Goal: Task Accomplishment & Management: Use online tool/utility

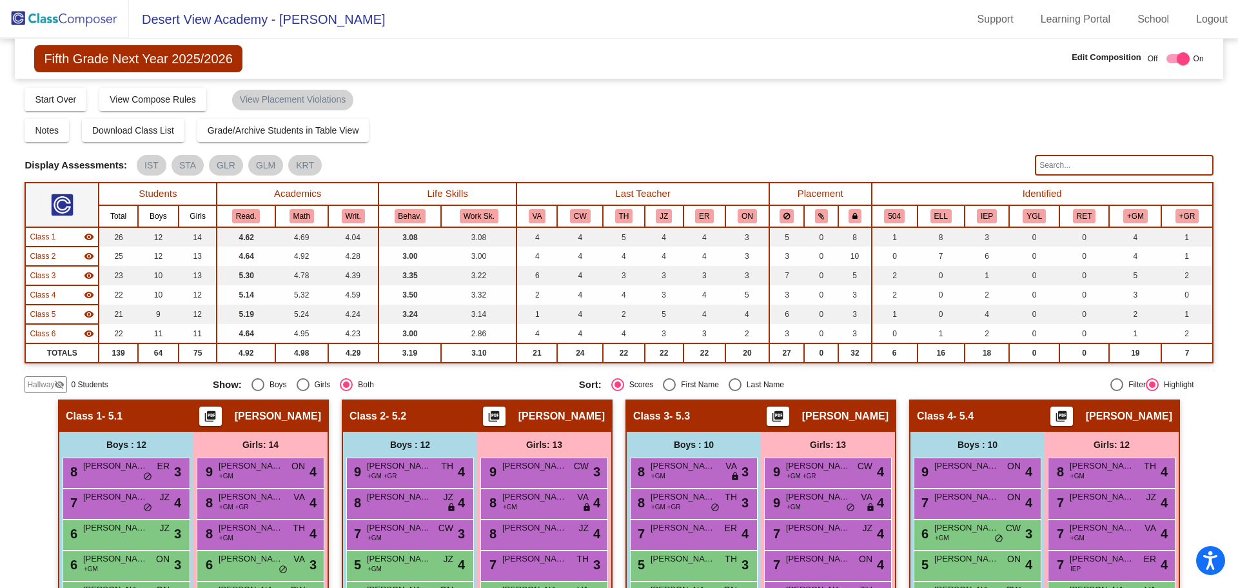
scroll to position [516, 0]
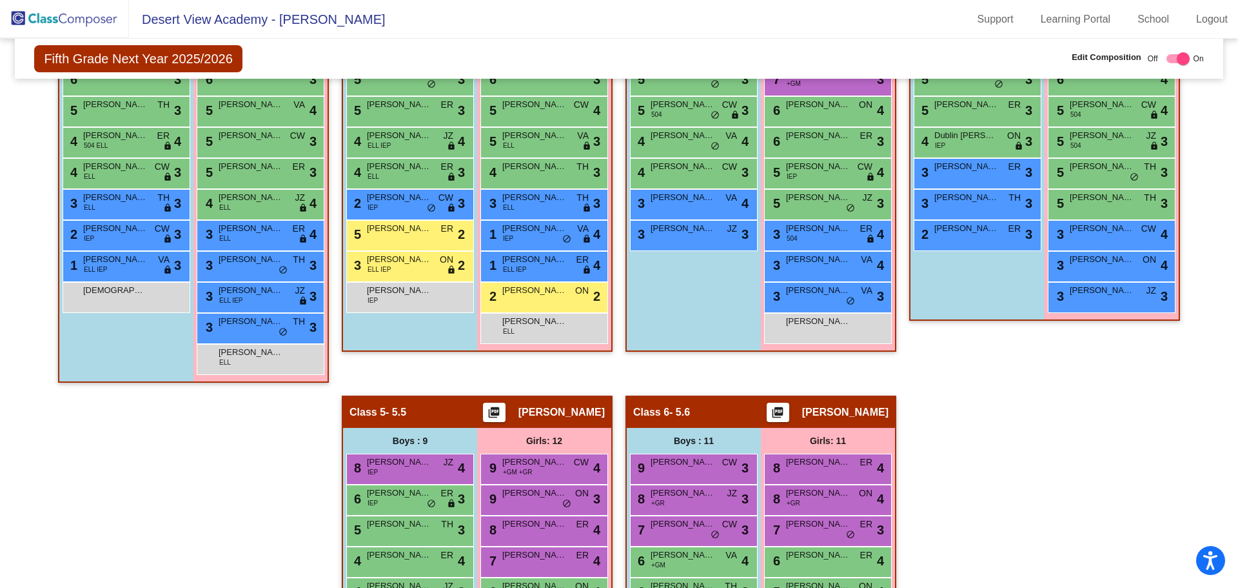
drag, startPoint x: 0, startPoint y: 0, endPoint x: 96, endPoint y: 17, distance: 97.5
click at [96, 17] on img at bounding box center [64, 19] width 129 height 38
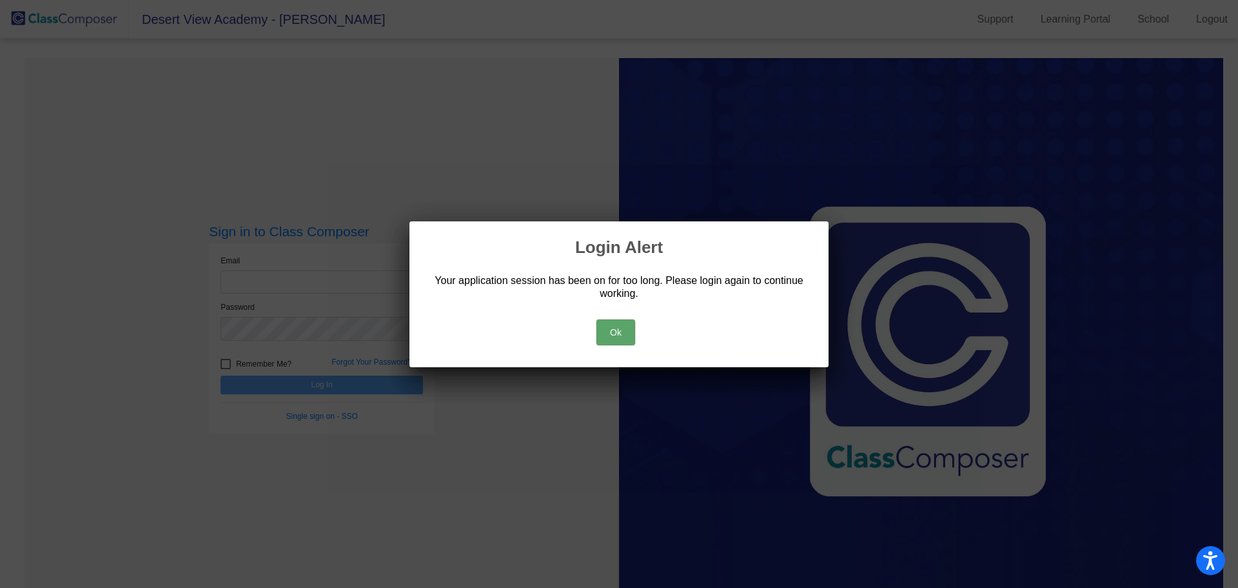
click at [626, 330] on button "Ok" at bounding box center [616, 332] width 39 height 26
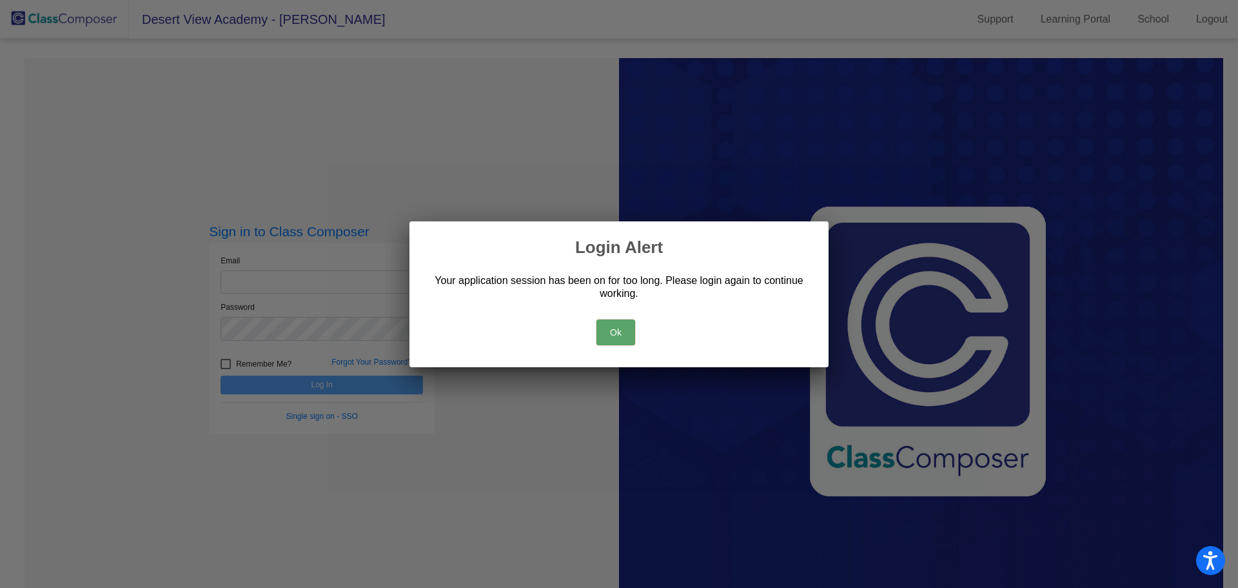
click at [626, 330] on button "Ok" at bounding box center [616, 332] width 39 height 26
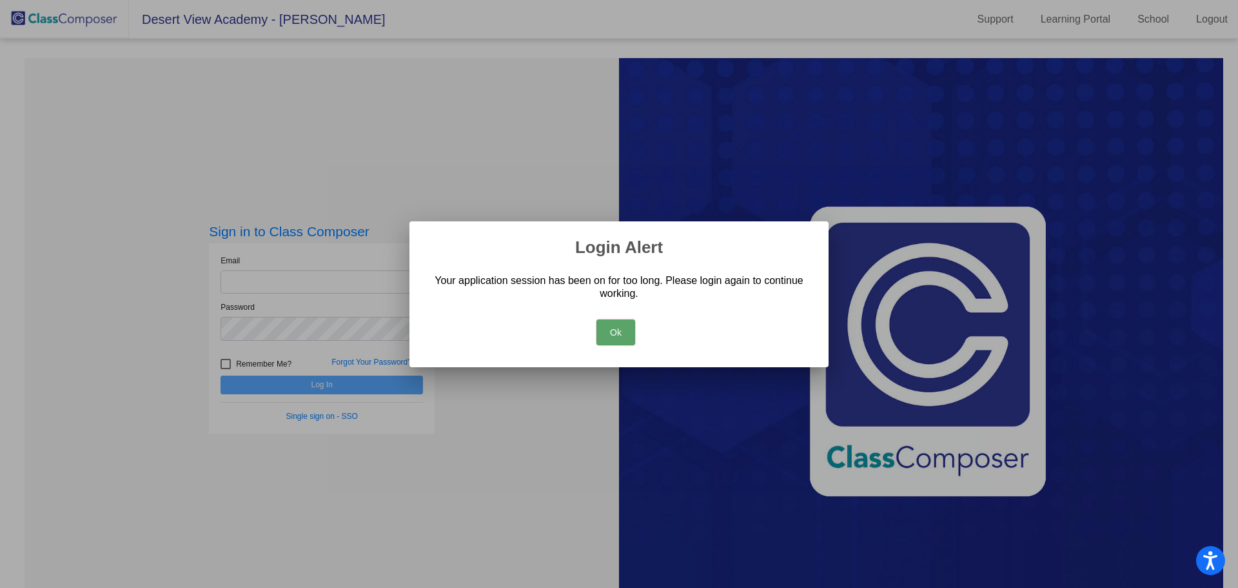
click at [626, 330] on button "Ok" at bounding box center [616, 332] width 39 height 26
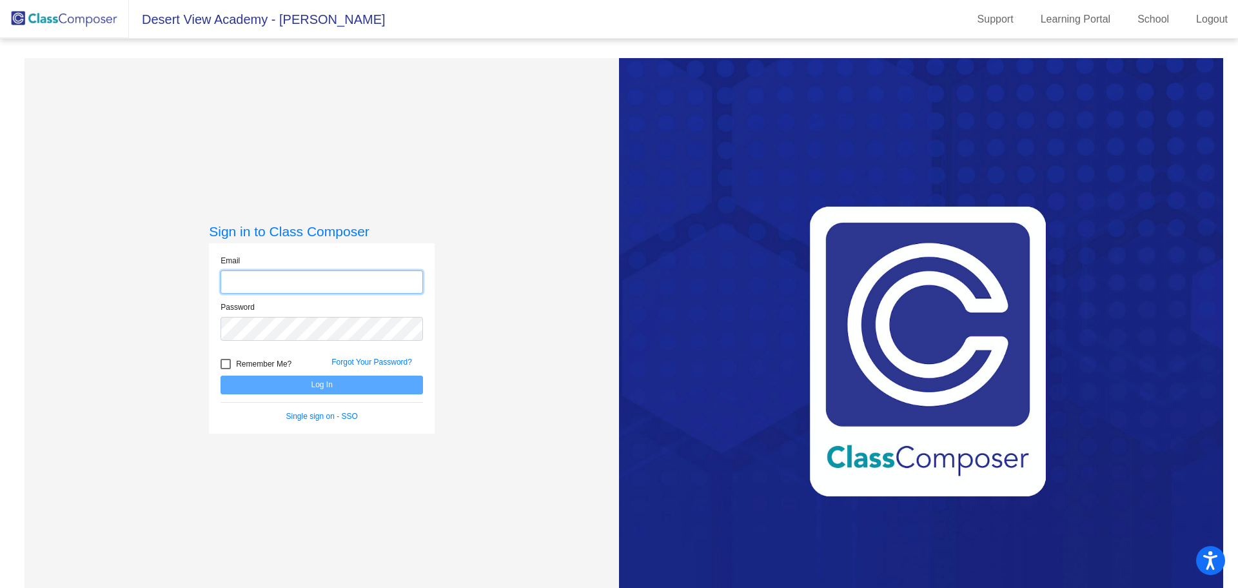
click at [350, 286] on input "email" at bounding box center [322, 282] width 203 height 24
type input "[EMAIL_ADDRESS][DOMAIN_NAME]"
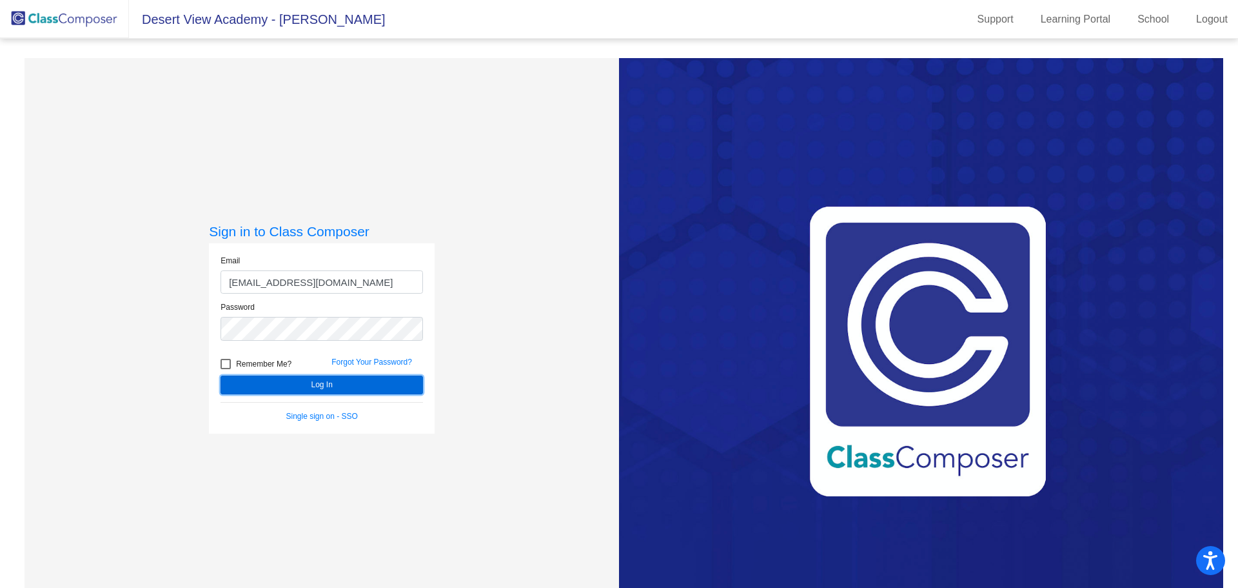
click at [280, 386] on button "Log In" at bounding box center [322, 384] width 203 height 19
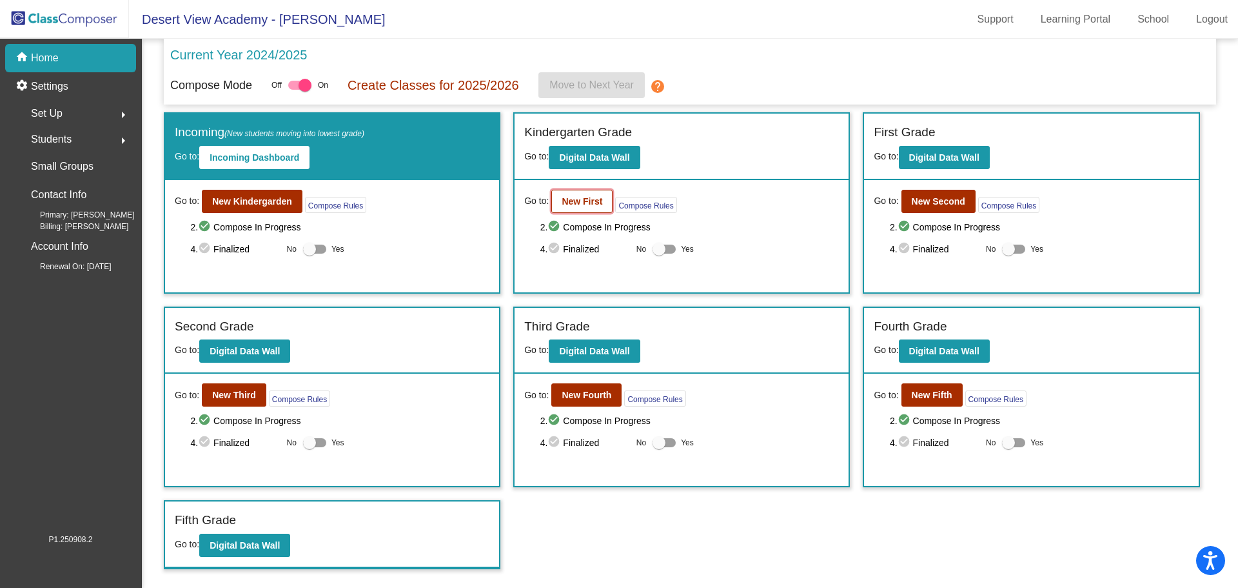
click at [568, 192] on button "New First" at bounding box center [581, 201] width 61 height 23
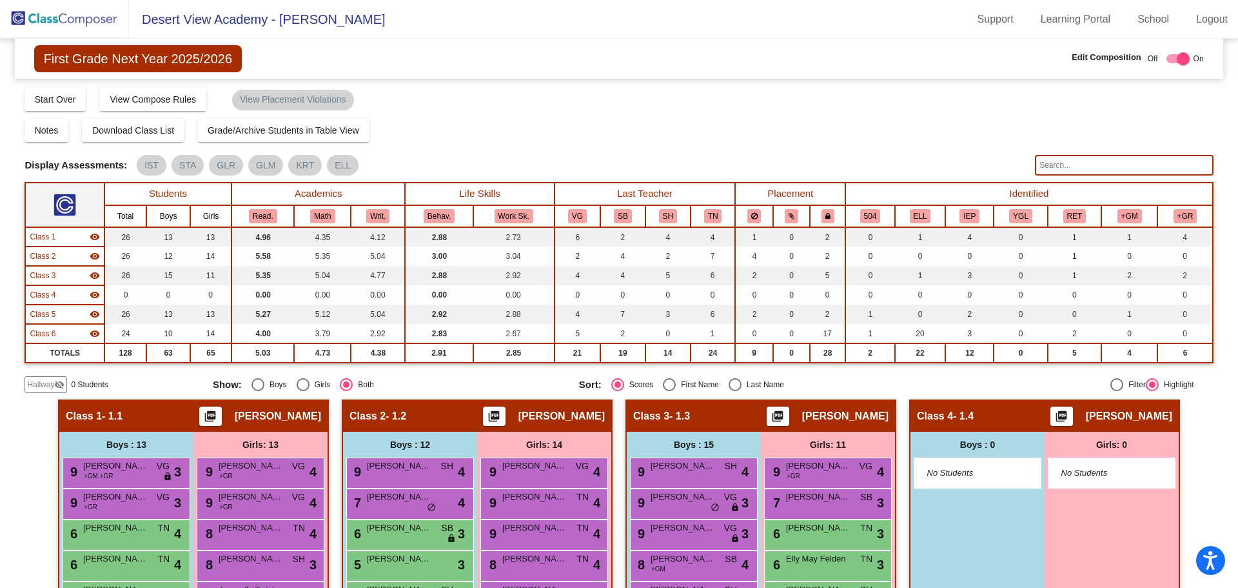
scroll to position [258, 0]
